Goal: Task Accomplishment & Management: Manage account settings

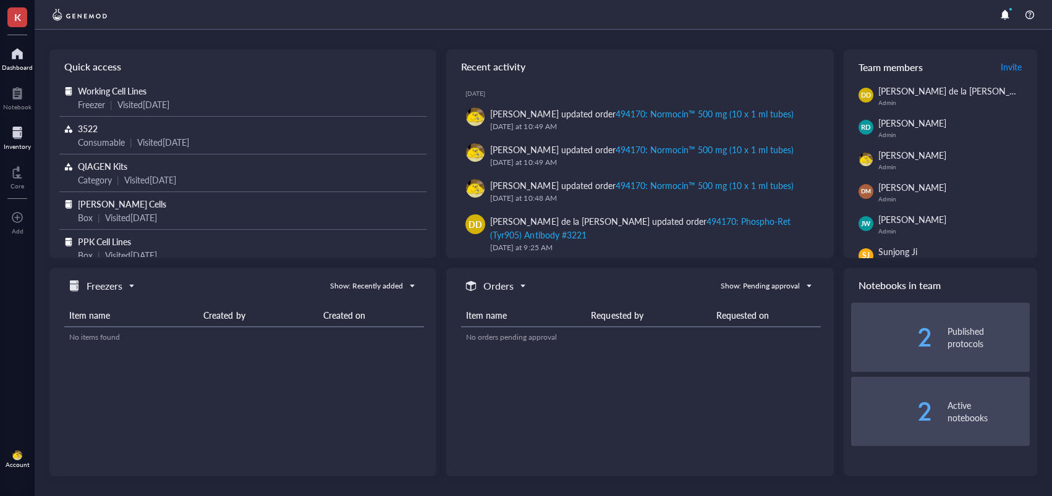
click at [27, 144] on div "Inventory" at bounding box center [17, 146] width 27 height 7
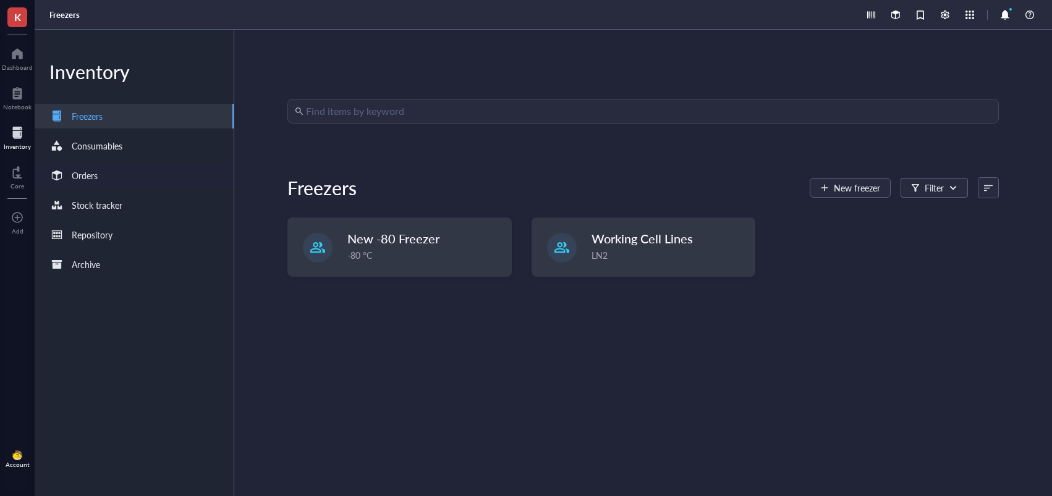
click at [151, 170] on div "Orders" at bounding box center [134, 175] width 199 height 25
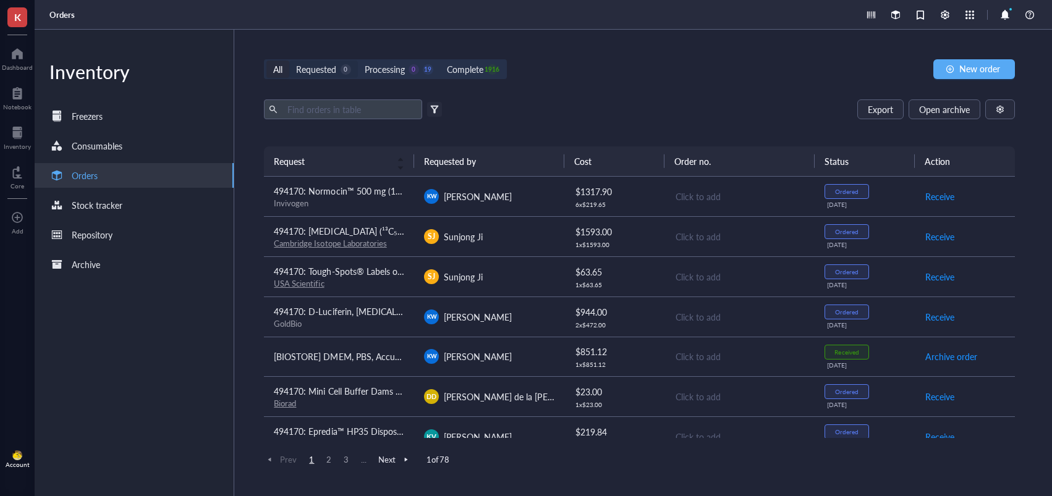
click at [328, 73] on div "Requested" at bounding box center [316, 69] width 40 height 14
click at [289, 61] on input "Requested 0" at bounding box center [289, 61] width 0 height 0
